Goal: Task Accomplishment & Management: Manage account settings

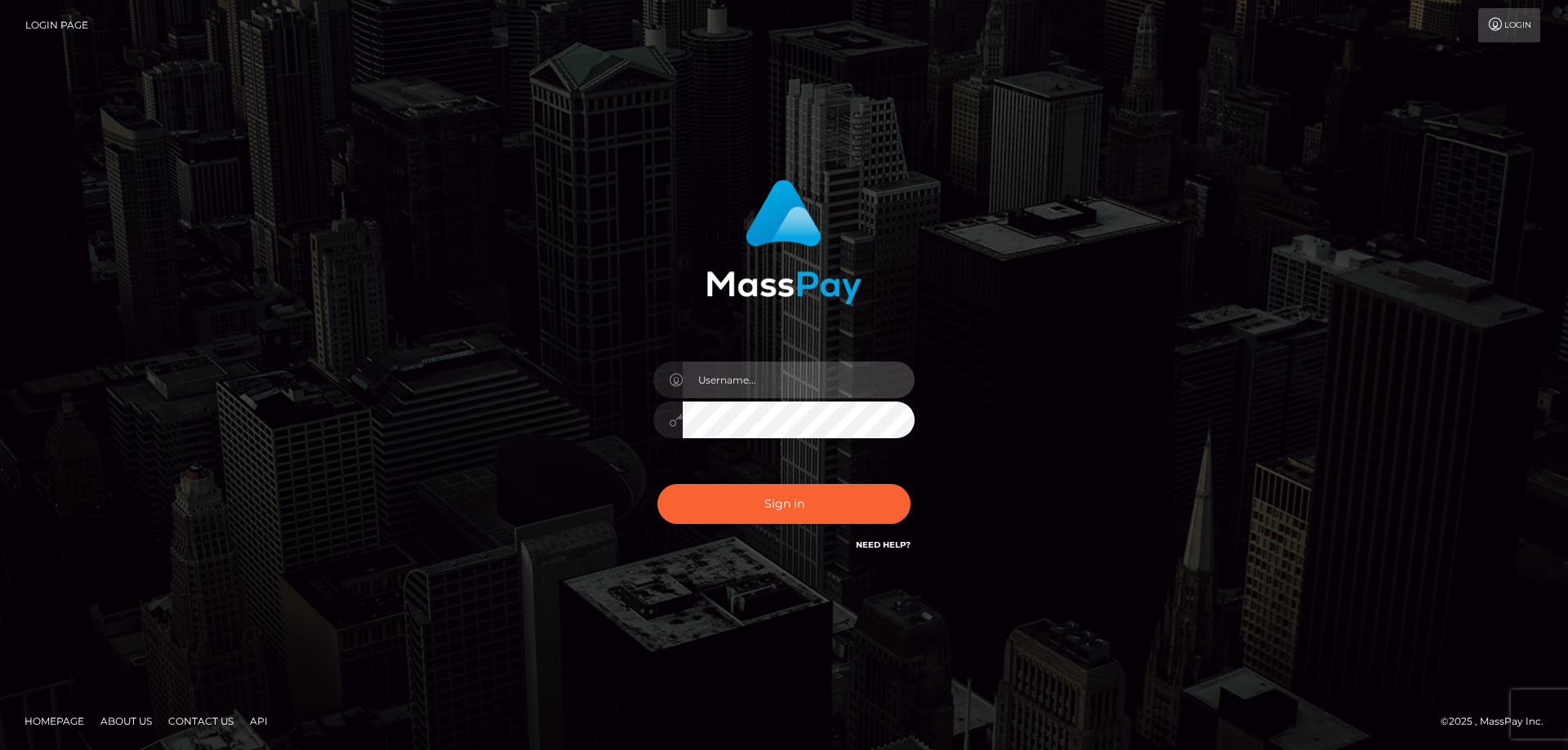
click at [809, 377] on input "text" at bounding box center [799, 380] width 232 height 37
type input "[PERSON_NAME][EMAIL_ADDRESS][DOMAIN_NAME]"
click at [673, 419] on div at bounding box center [784, 418] width 261 height 32
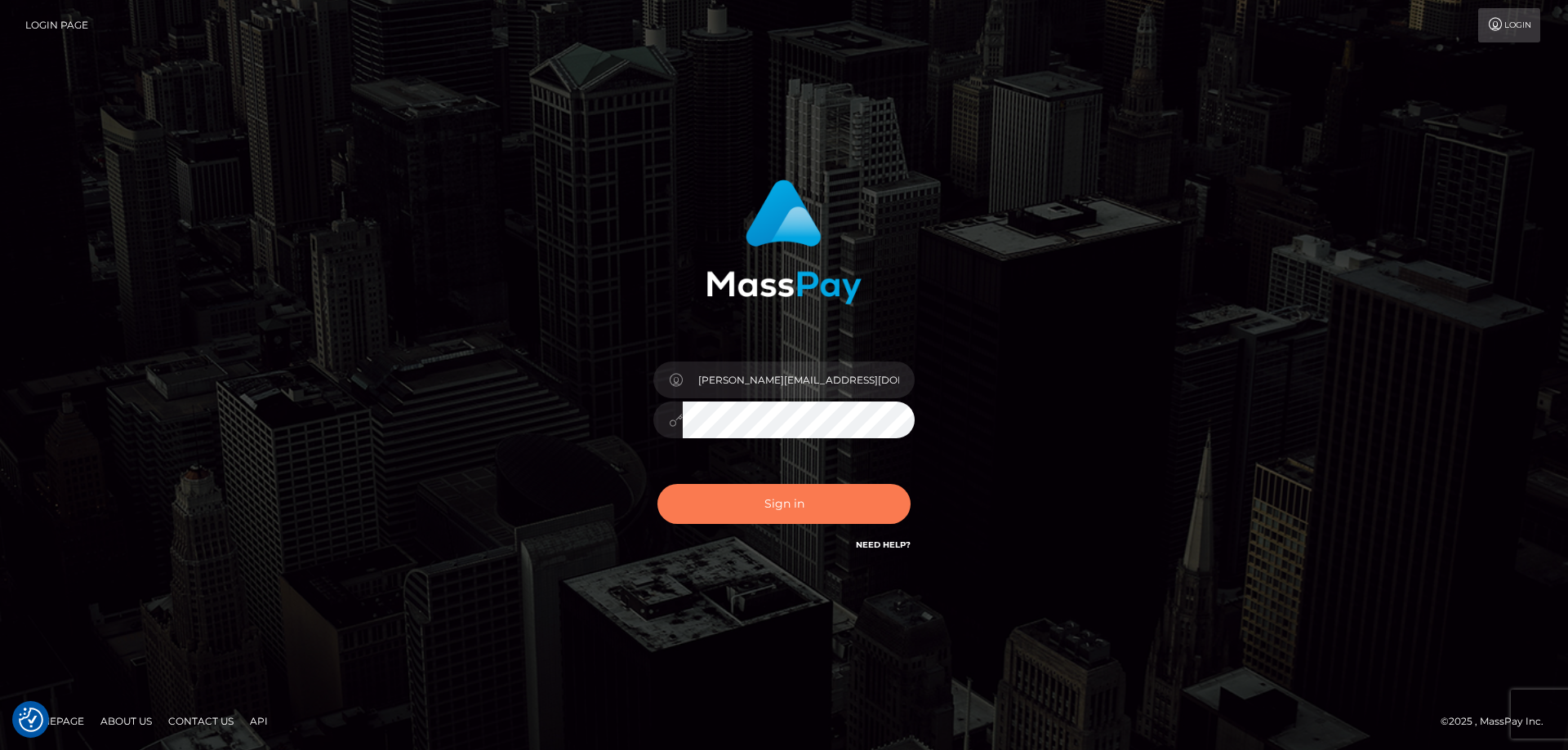
click at [713, 510] on button "Sign in" at bounding box center [784, 504] width 253 height 40
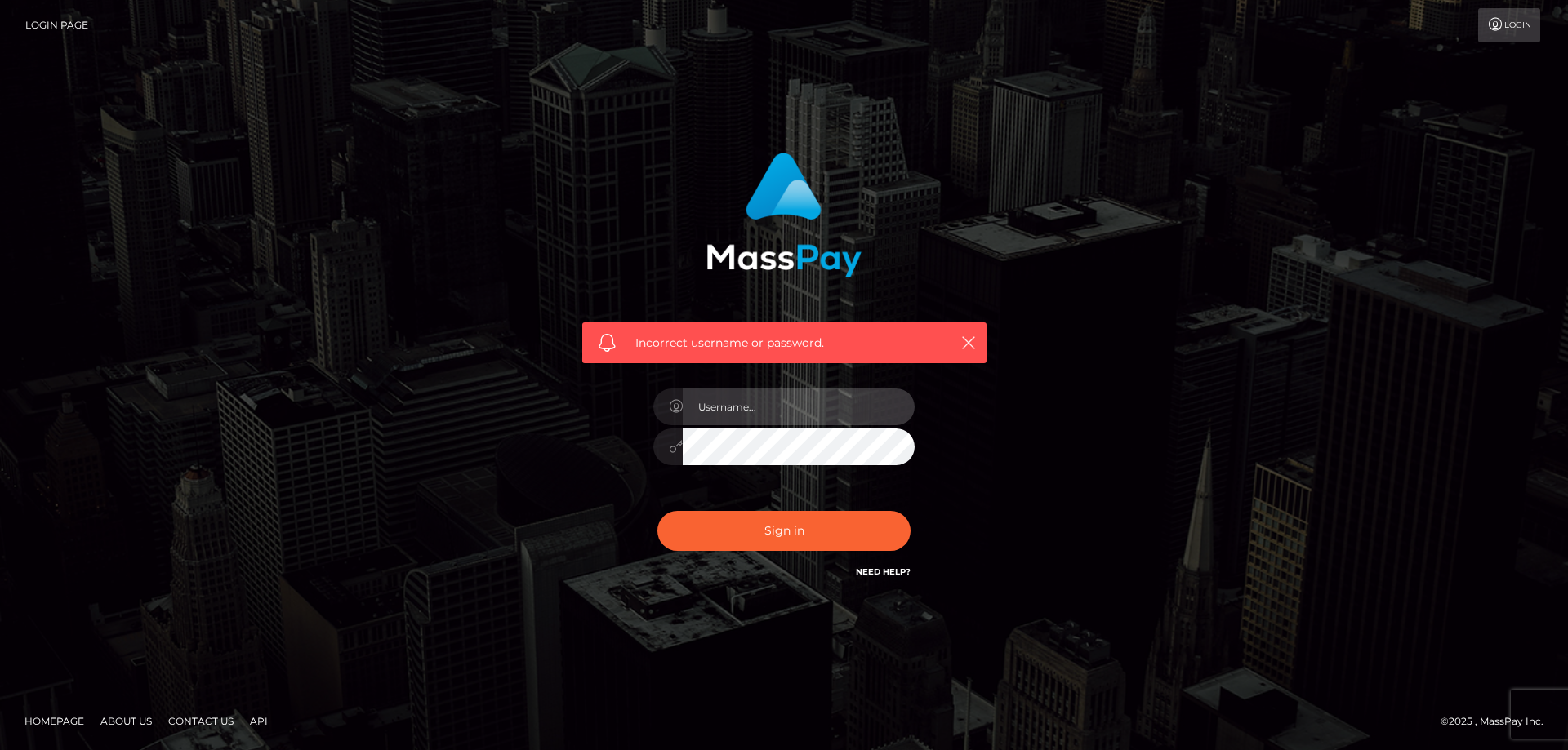
click at [774, 409] on input "text" at bounding box center [799, 407] width 232 height 37
type input "[EMAIL_ADDRESS][DOMAIN_NAME]"
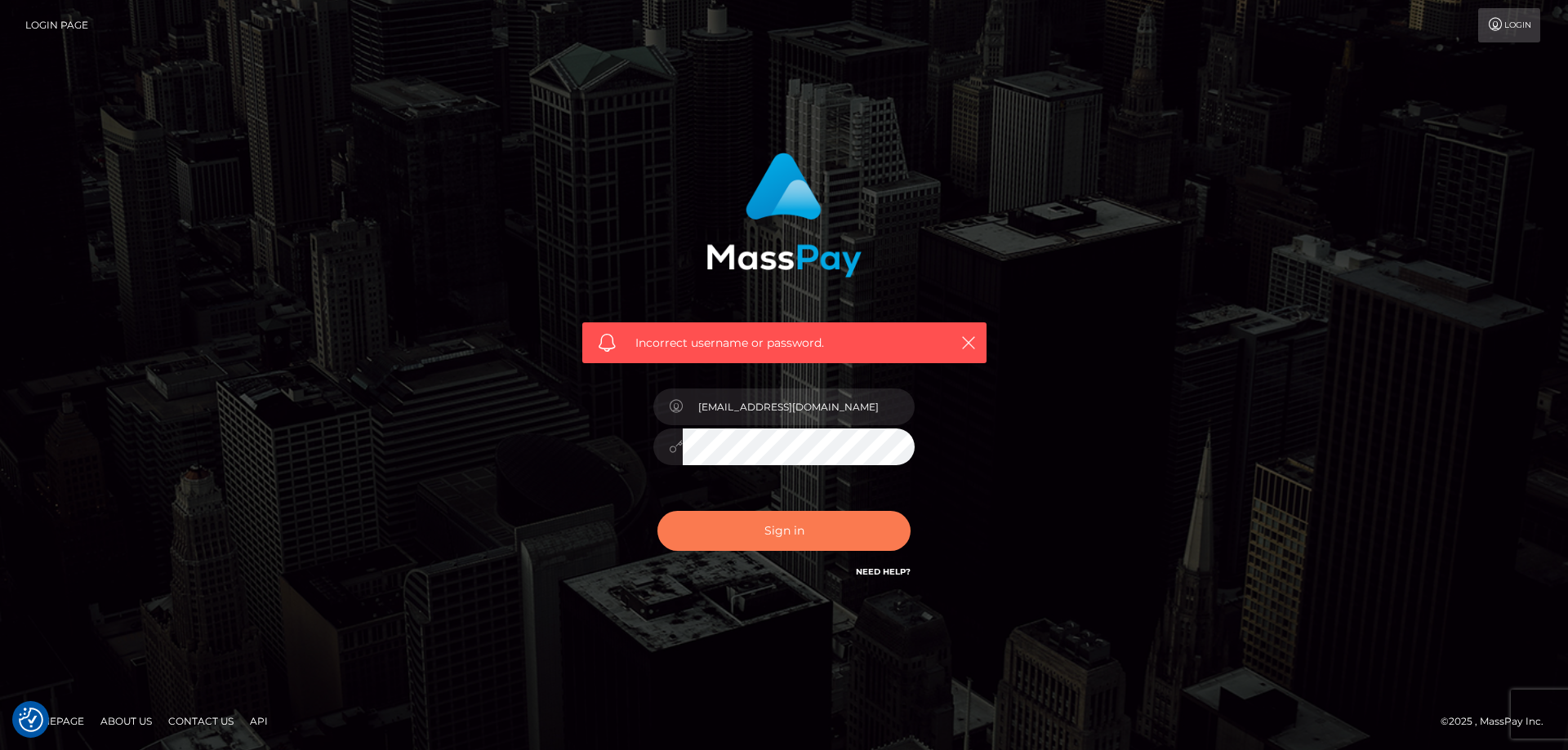
click at [783, 524] on button "Sign in" at bounding box center [784, 531] width 253 height 40
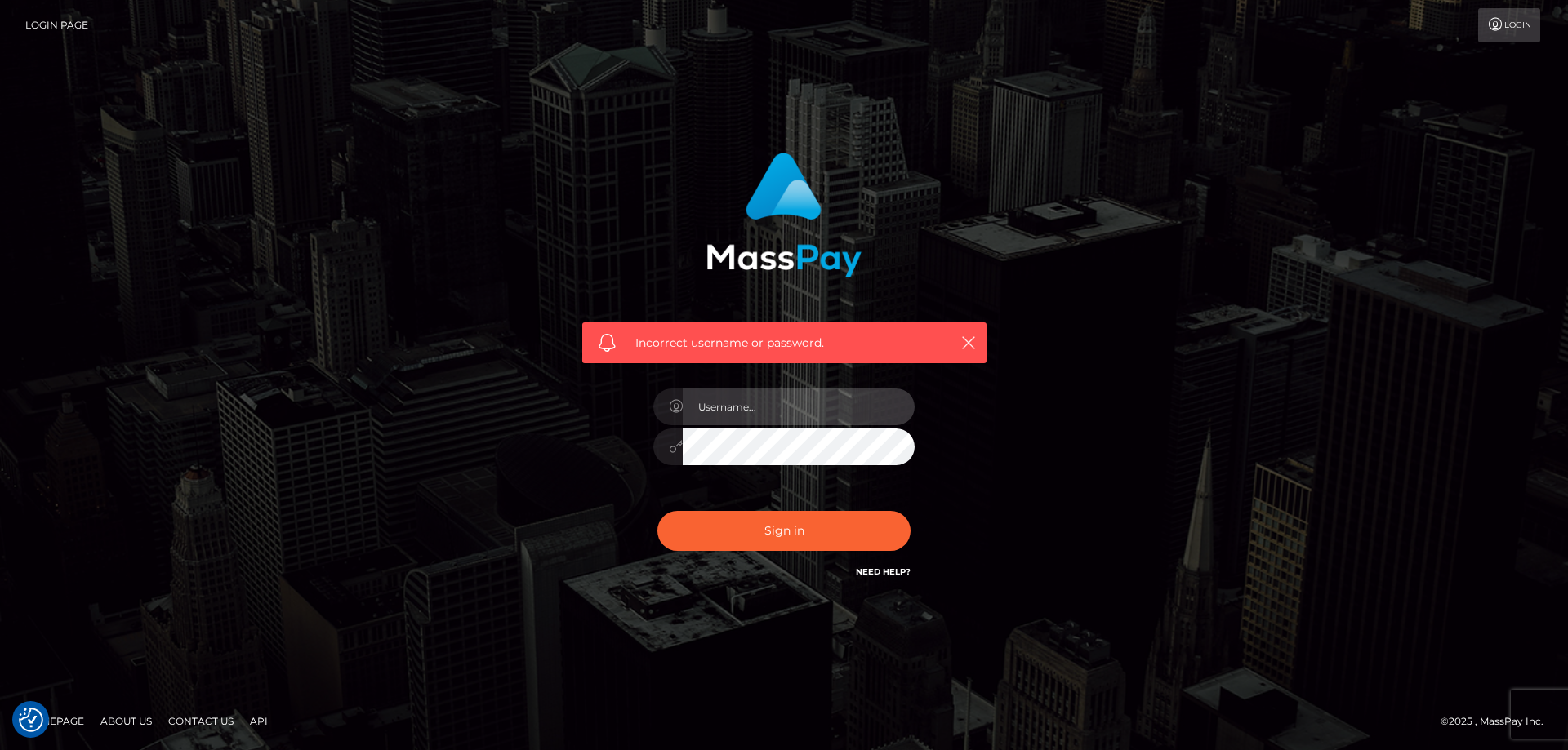
click at [768, 408] on input "text" at bounding box center [799, 407] width 232 height 37
type input "[PERSON_NAME][EMAIL_ADDRESS][DOMAIN_NAME]"
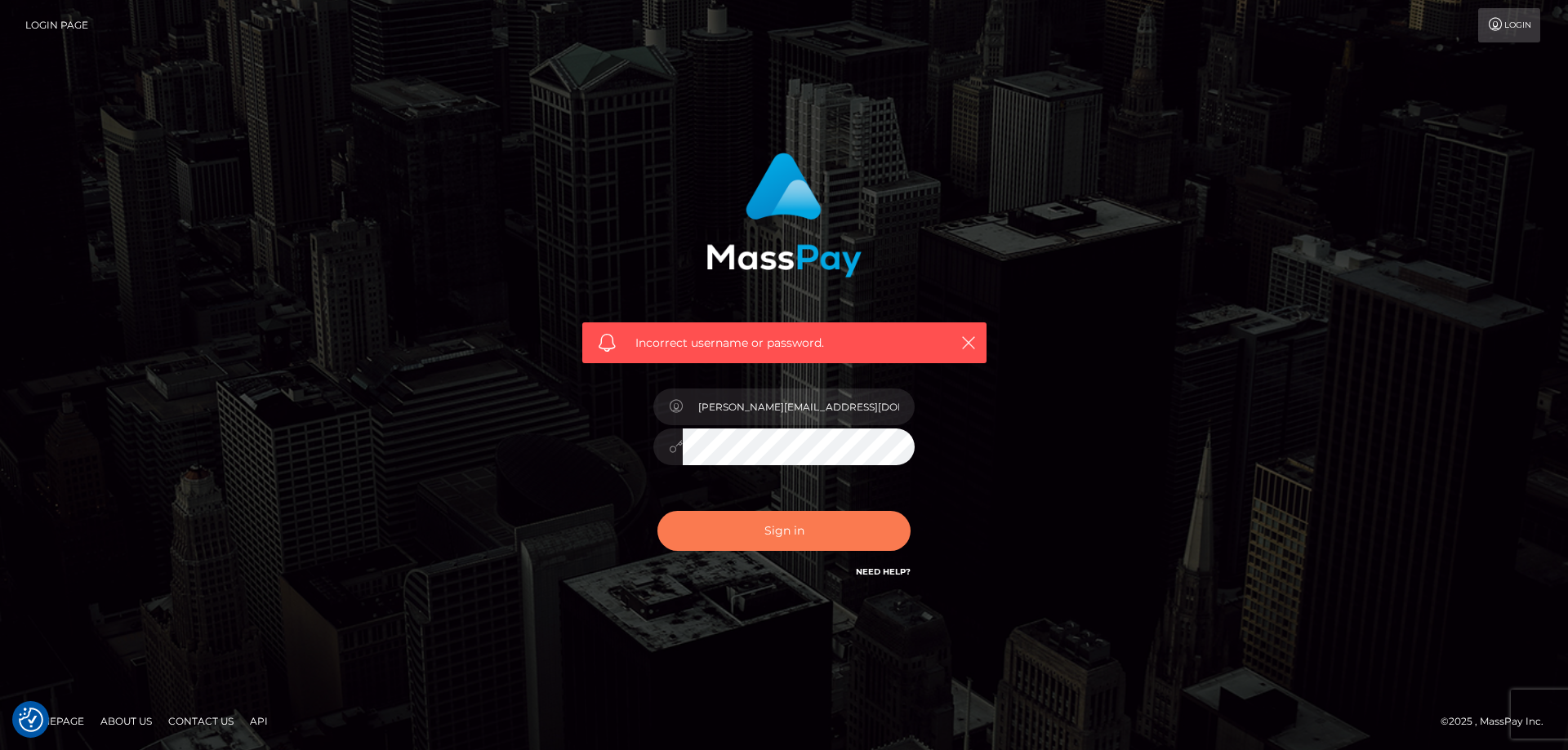
click at [789, 538] on button "Sign in" at bounding box center [784, 531] width 253 height 40
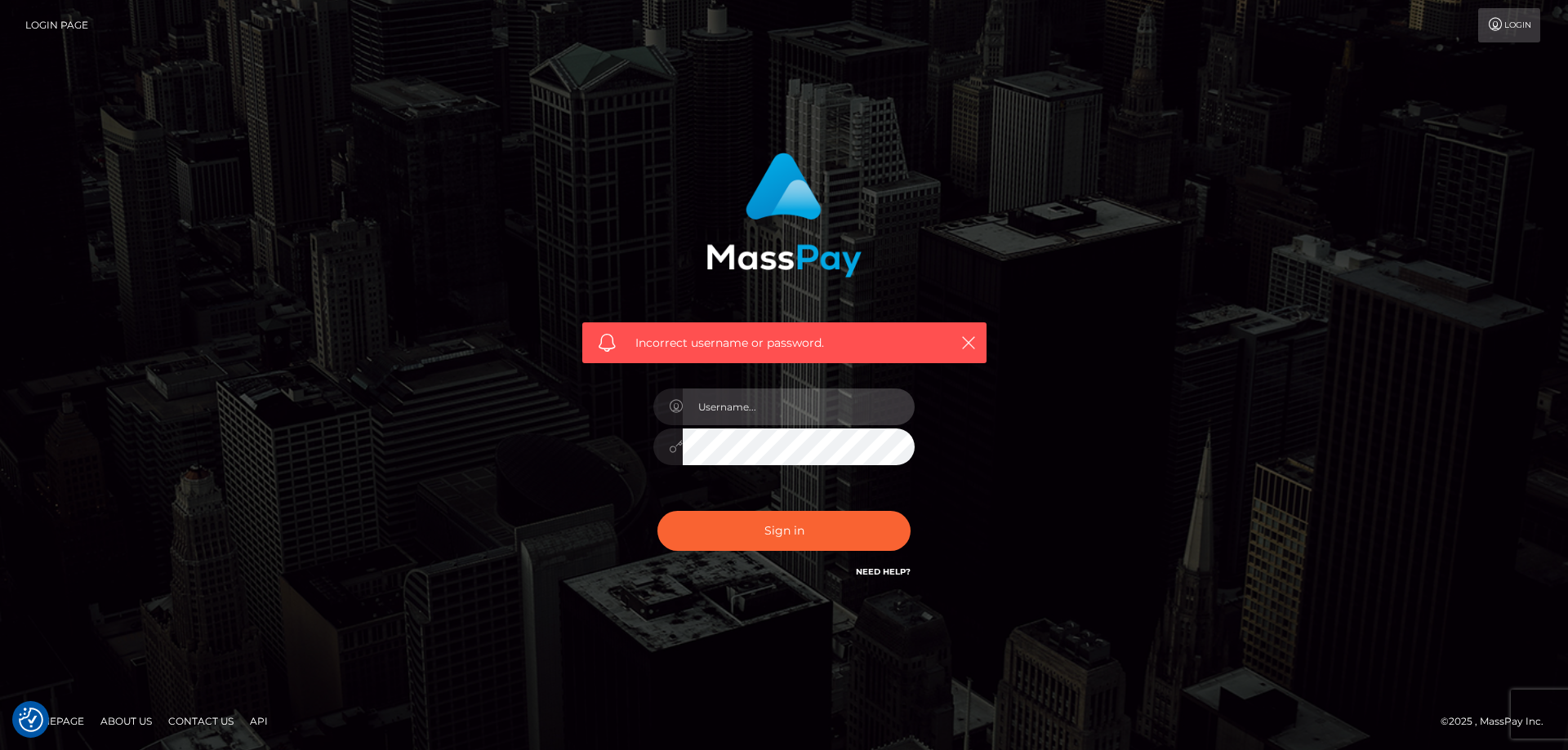
click at [766, 407] on input "text" at bounding box center [799, 407] width 232 height 37
type input "[EMAIL_ADDRESS][DOMAIN_NAME]"
click at [680, 449] on div at bounding box center [784, 444] width 261 height 32
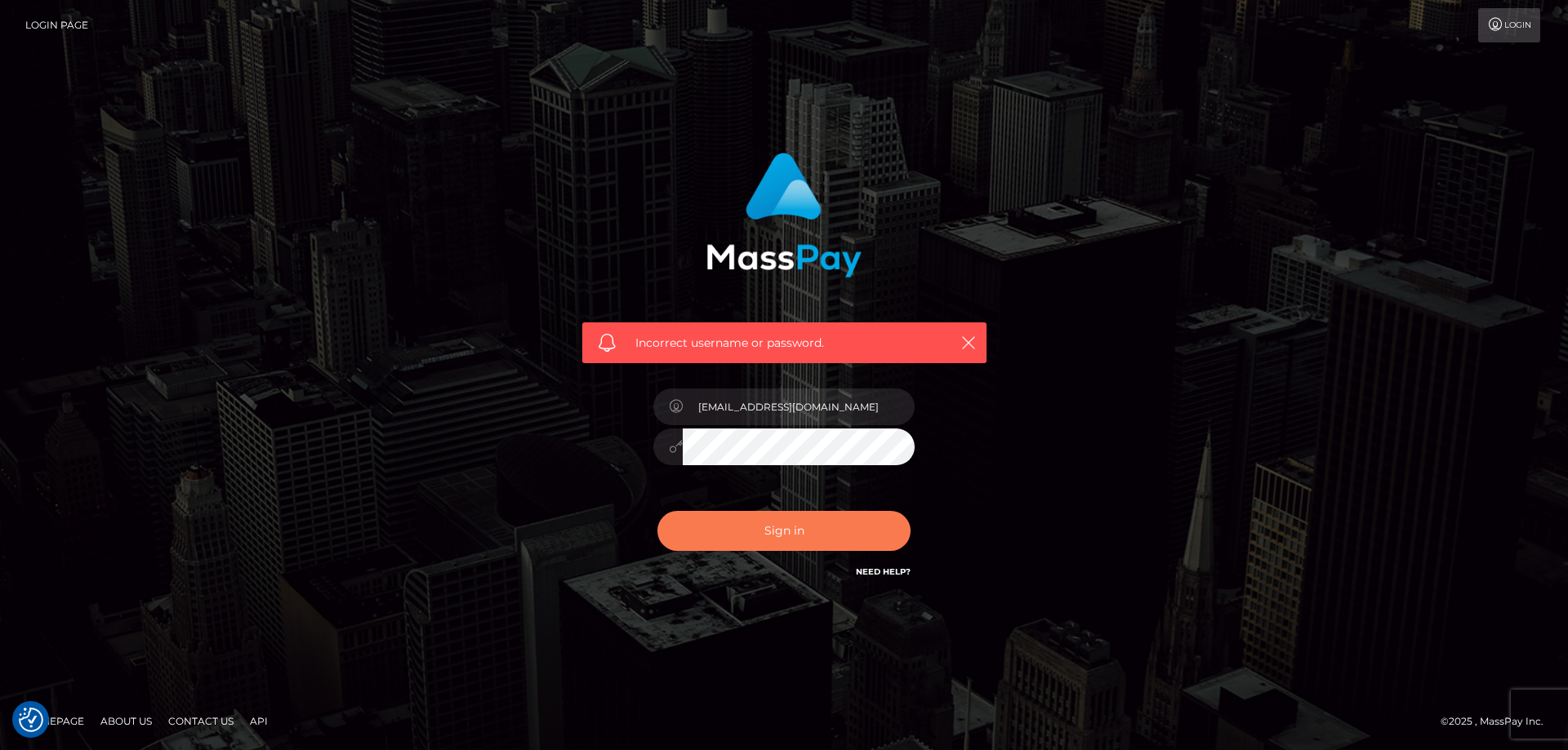
click at [728, 532] on button "Sign in" at bounding box center [784, 531] width 253 height 40
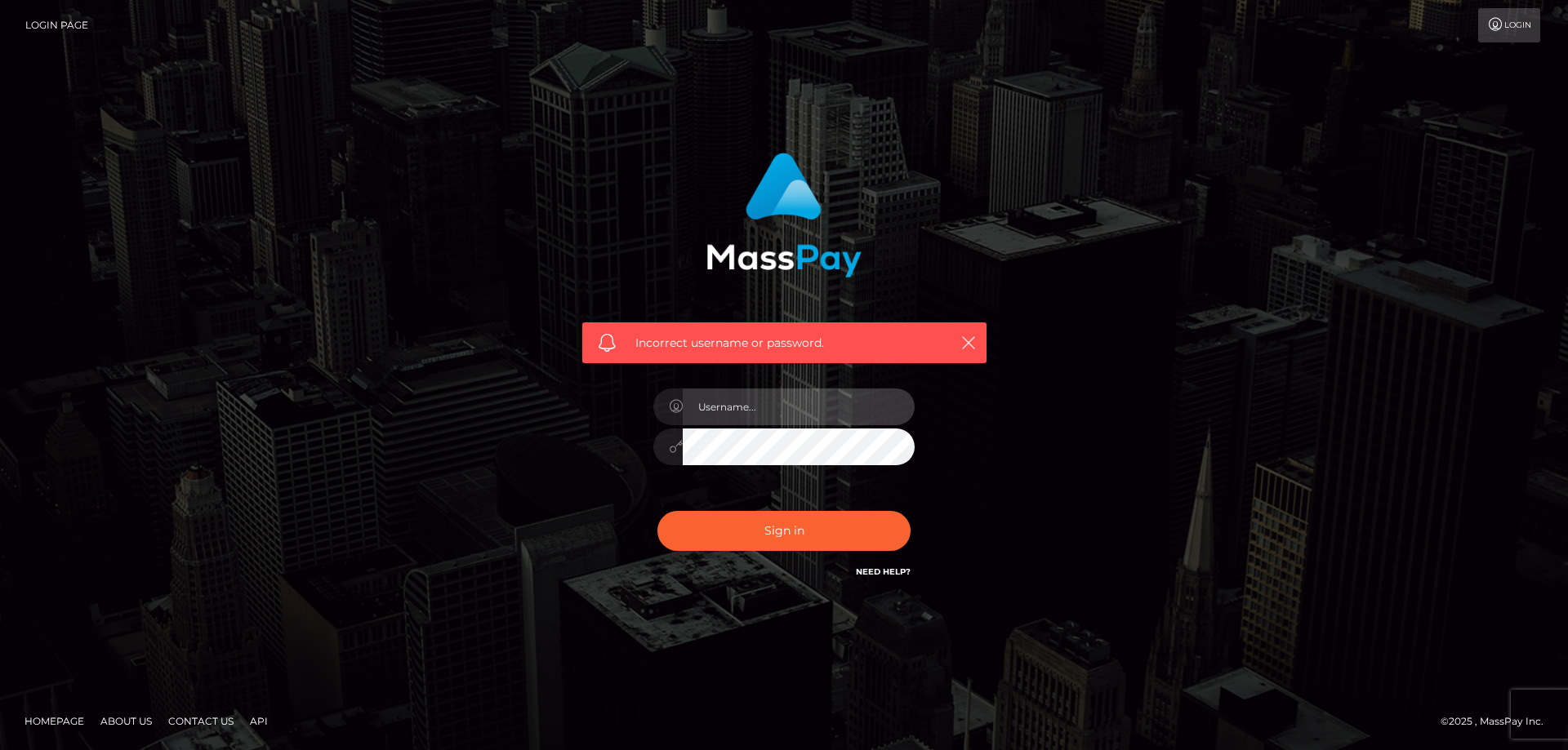
click at [763, 410] on input "text" at bounding box center [799, 407] width 232 height 37
type input "[EMAIL_ADDRESS][DOMAIN_NAME]"
click at [679, 441] on div at bounding box center [784, 444] width 261 height 32
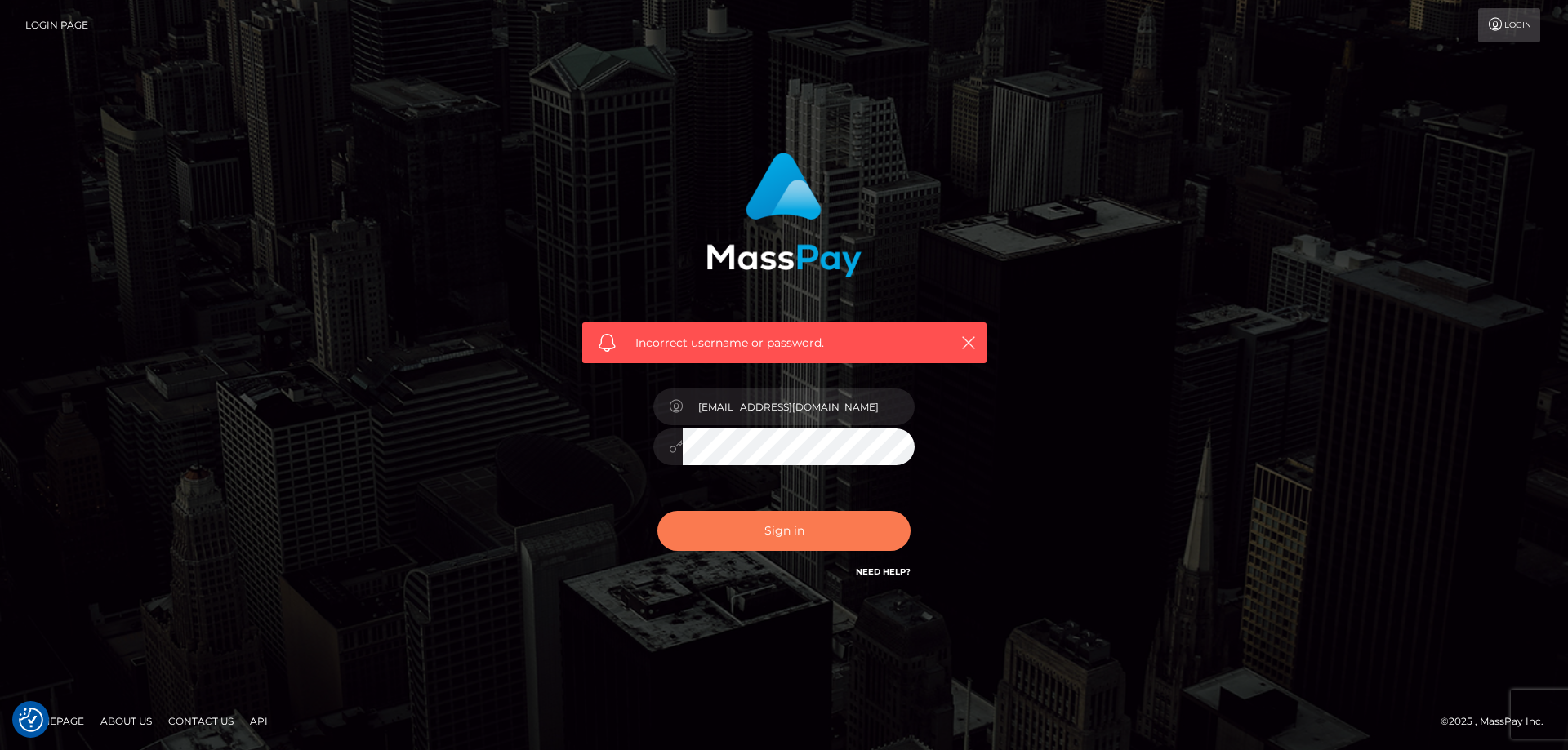
drag, startPoint x: 714, startPoint y: 529, endPoint x: 584, endPoint y: 433, distance: 161.6
click at [714, 529] on button "Sign in" at bounding box center [784, 531] width 253 height 40
